Goal: Task Accomplishment & Management: Complete application form

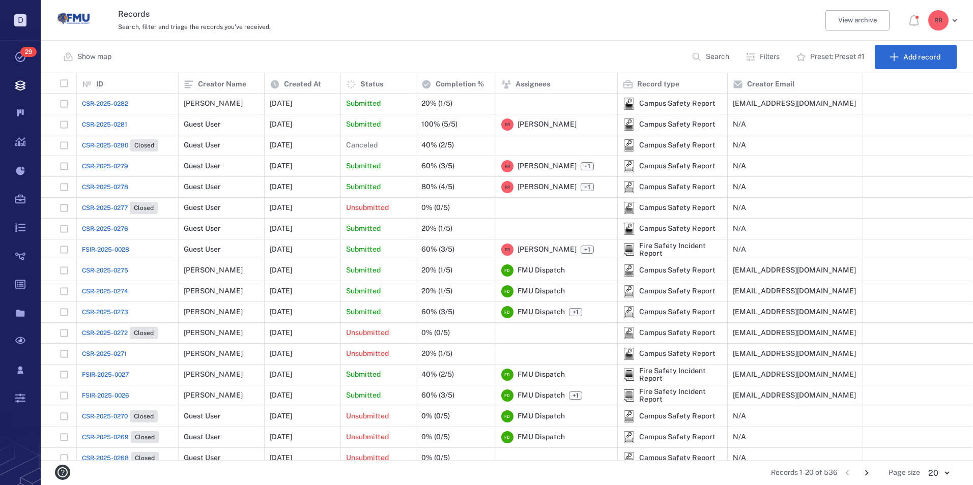
click at [121, 99] on span "CSR-2025-0282" at bounding box center [105, 103] width 46 height 9
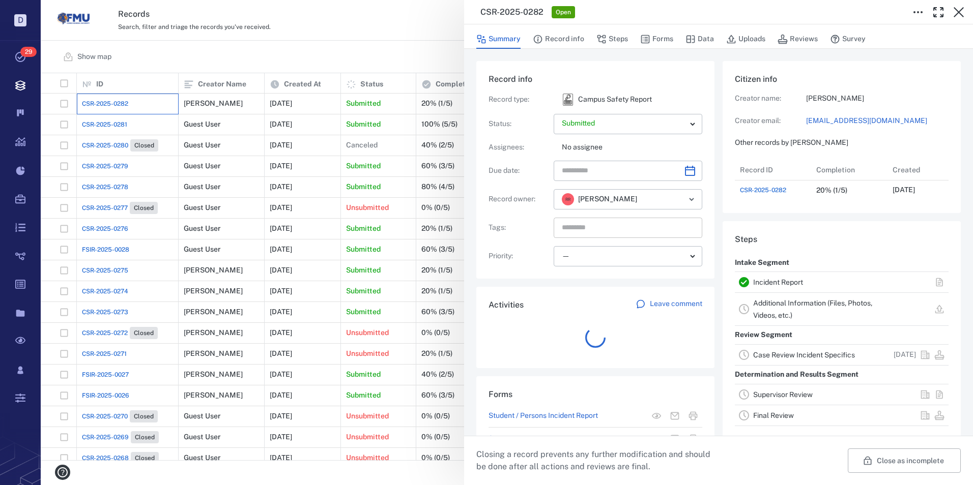
scroll to position [8, 8]
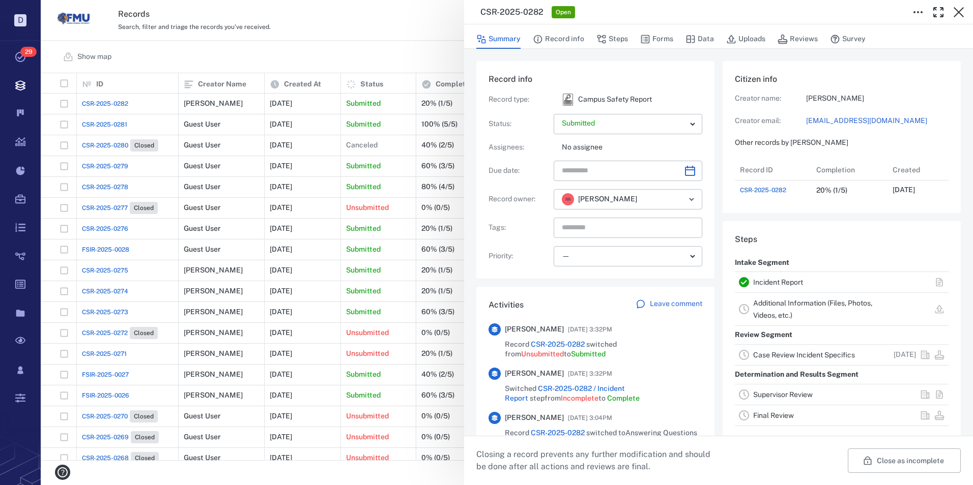
click at [777, 286] on link "Incident Report" at bounding box center [778, 282] width 50 height 8
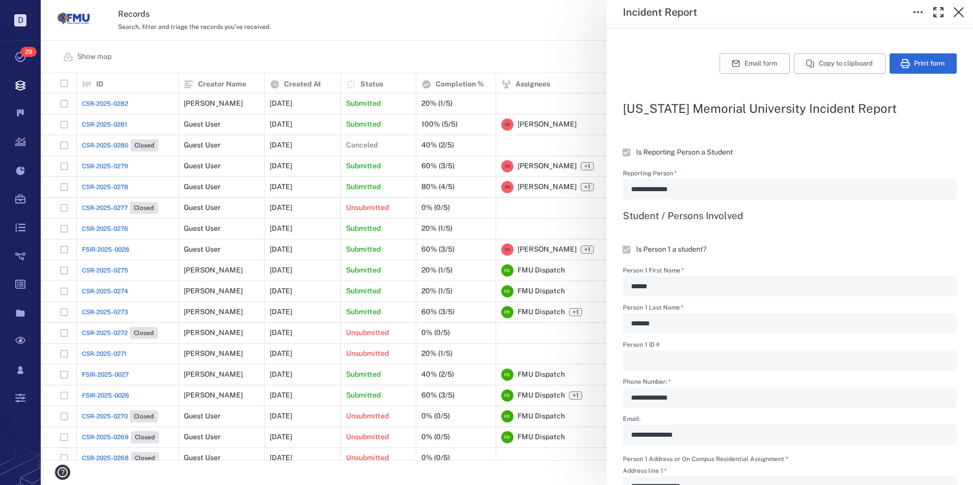
scroll to position [102, 0]
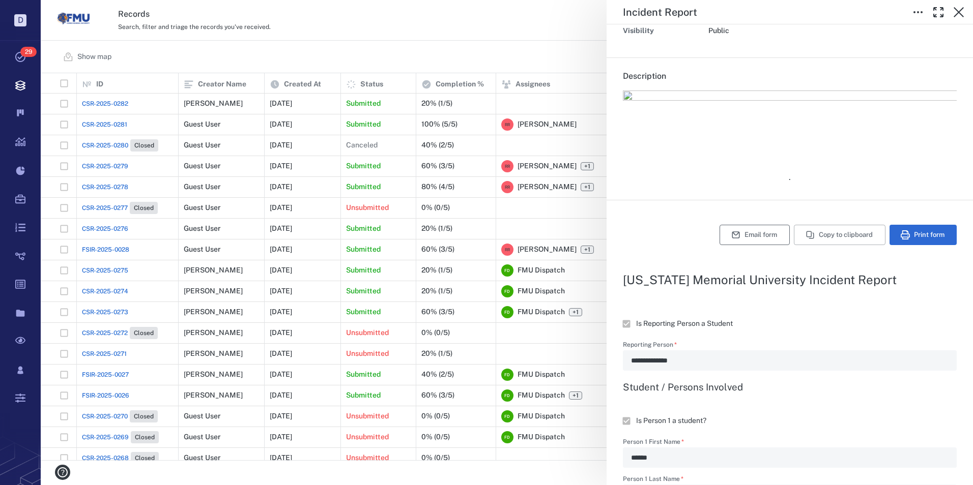
click at [741, 234] on button "Email form" at bounding box center [754, 235] width 70 height 20
click at [741, 235] on button "Email form" at bounding box center [754, 235] width 70 height 20
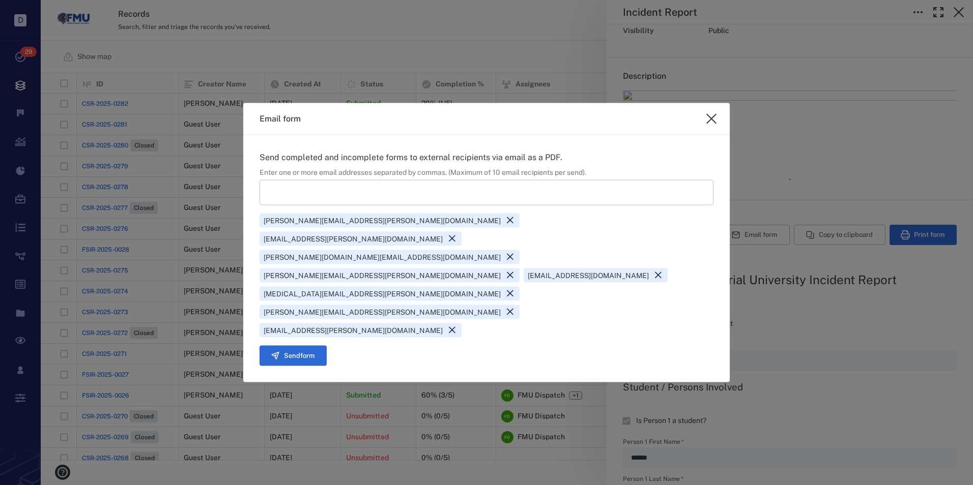
click at [457, 326] on icon at bounding box center [452, 331] width 10 height 10
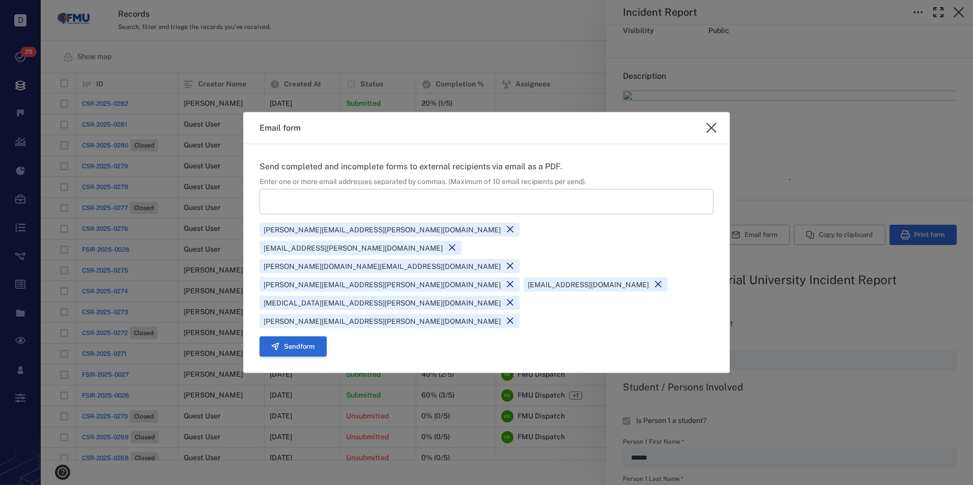
click at [303, 336] on button "Send form" at bounding box center [292, 346] width 67 height 20
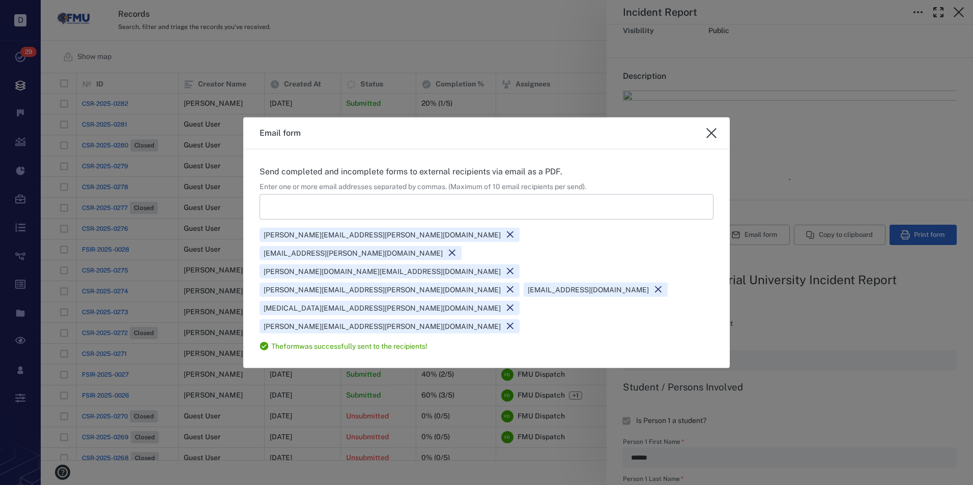
click at [709, 139] on icon "close" at bounding box center [711, 133] width 12 height 12
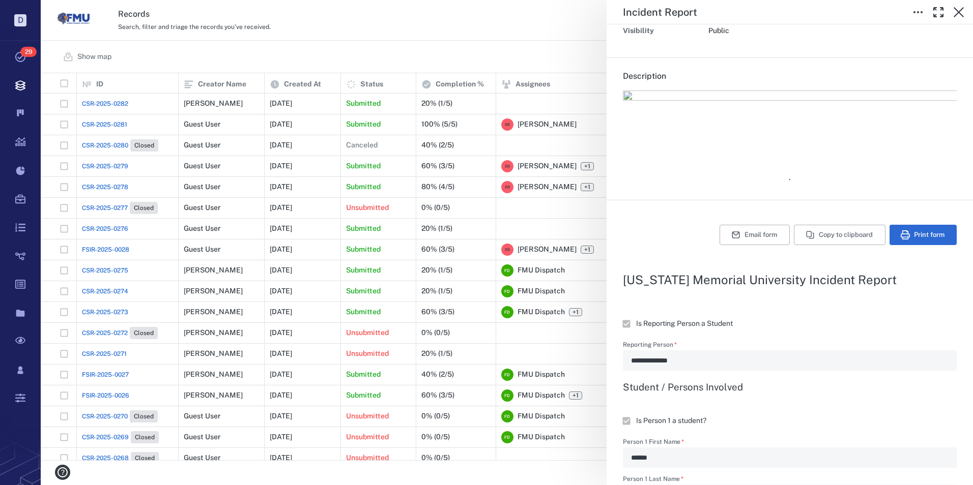
type textarea "*"
click at [957, 12] on icon "button" at bounding box center [958, 12] width 12 height 12
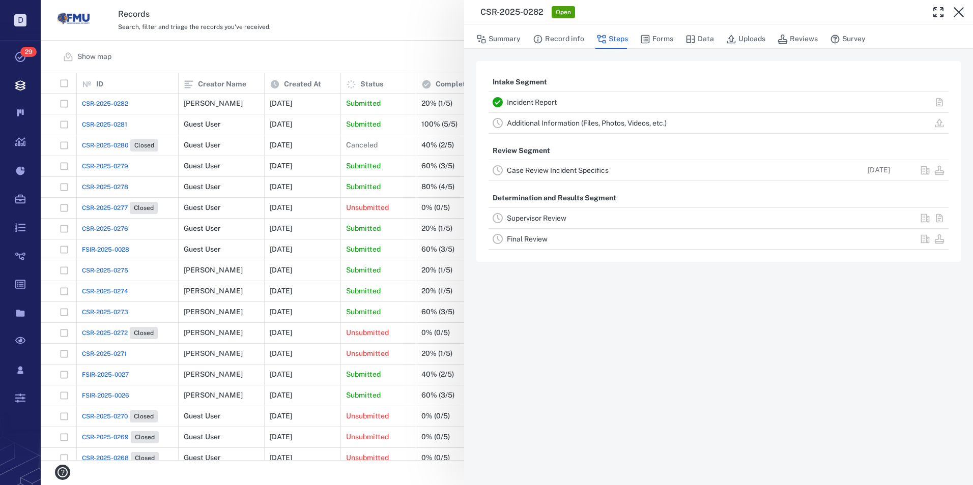
click at [535, 170] on link "Case Review Incident Specifics" at bounding box center [558, 170] width 102 height 8
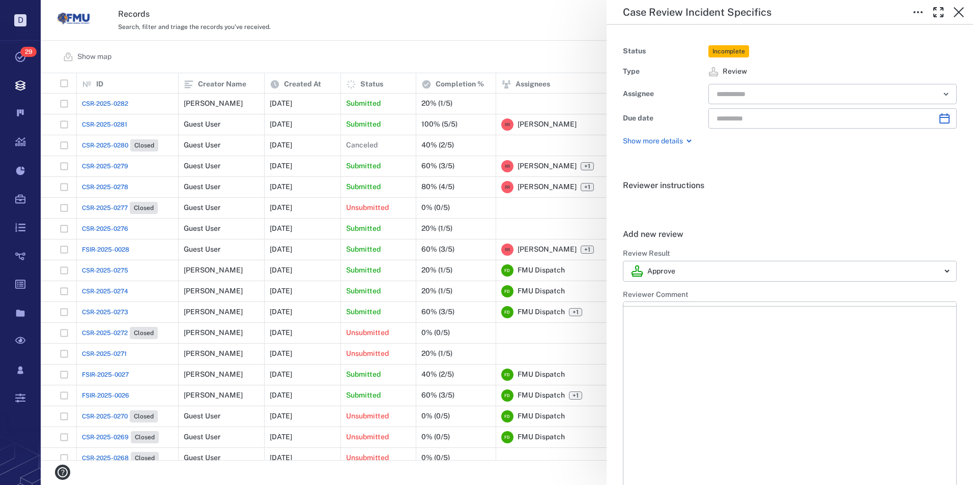
type input "**********"
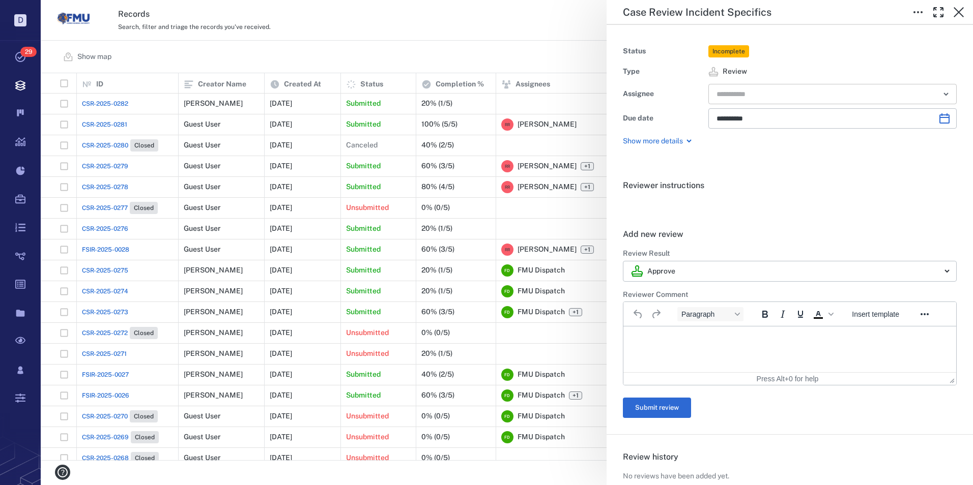
click at [839, 95] on input "text" at bounding box center [820, 94] width 211 height 14
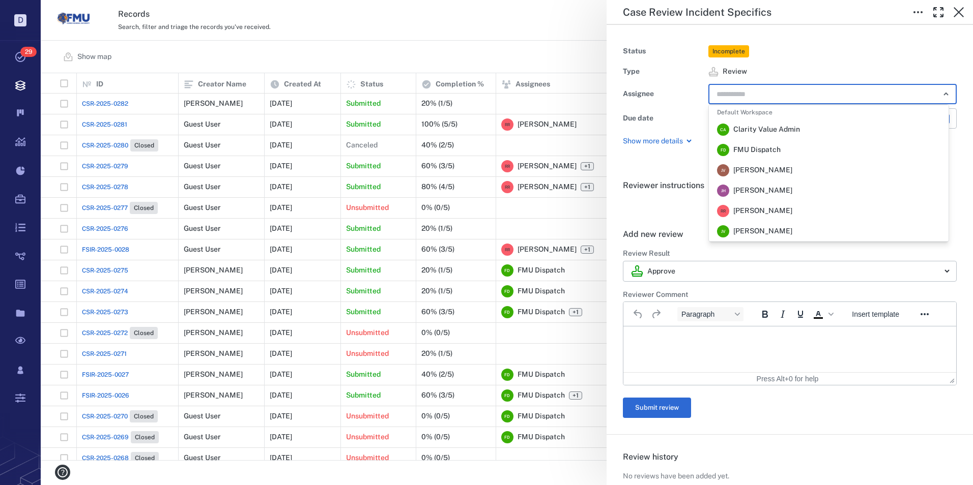
click at [759, 211] on span "[PERSON_NAME]" at bounding box center [762, 211] width 59 height 10
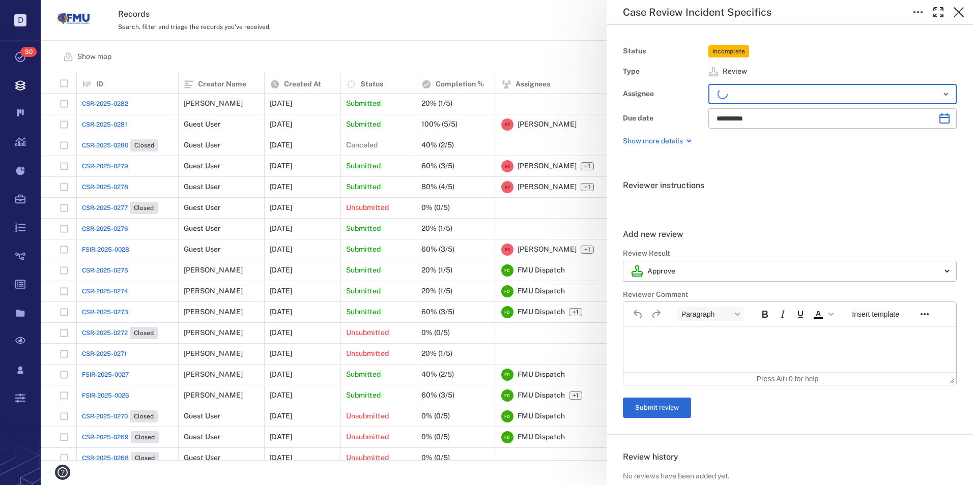
click at [698, 338] on p "Rich Text Area. Press ALT-0 for help." at bounding box center [789, 339] width 315 height 9
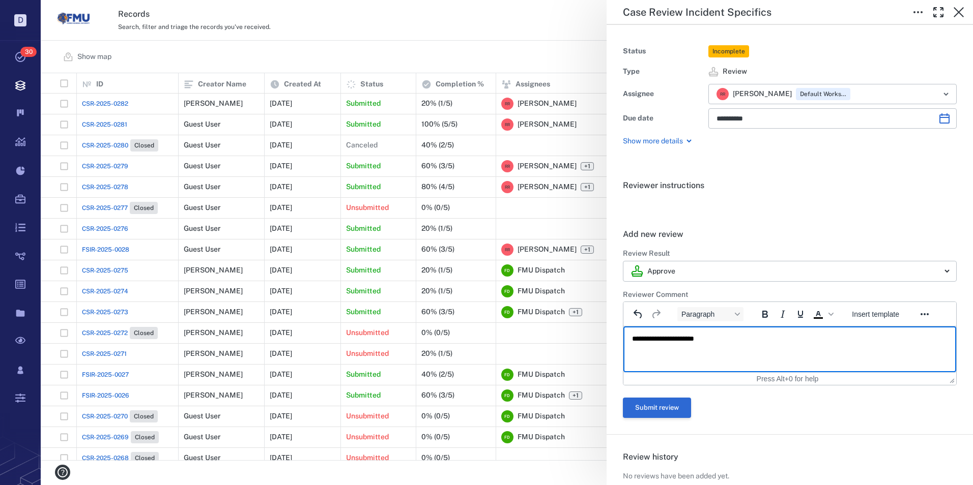
click at [660, 402] on button "Submit review" at bounding box center [657, 408] width 68 height 20
